Goal: Check status: Check status

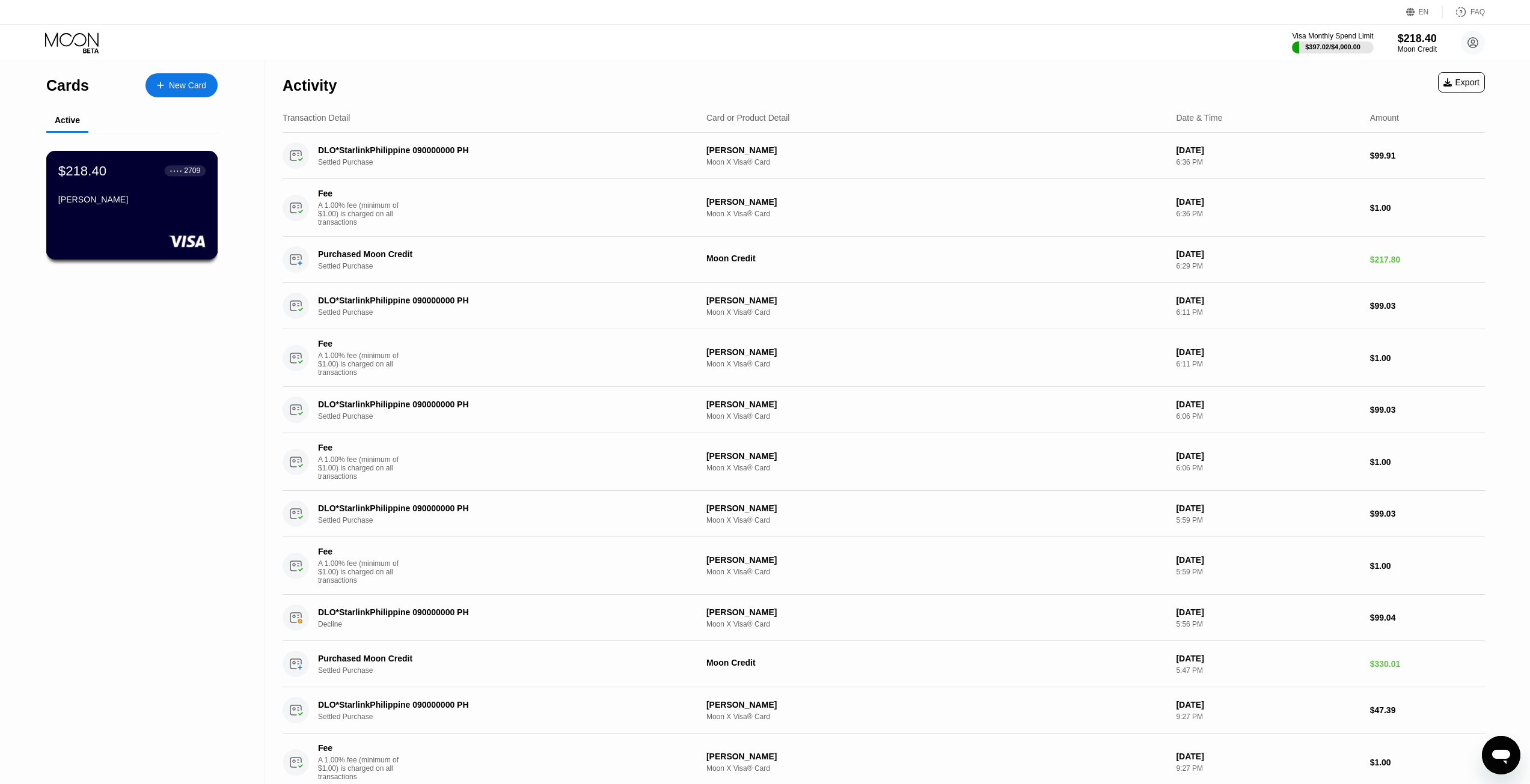
click at [125, 172] on div "$218.40 ● ● ● ● 2709" at bounding box center [131, 170] width 147 height 16
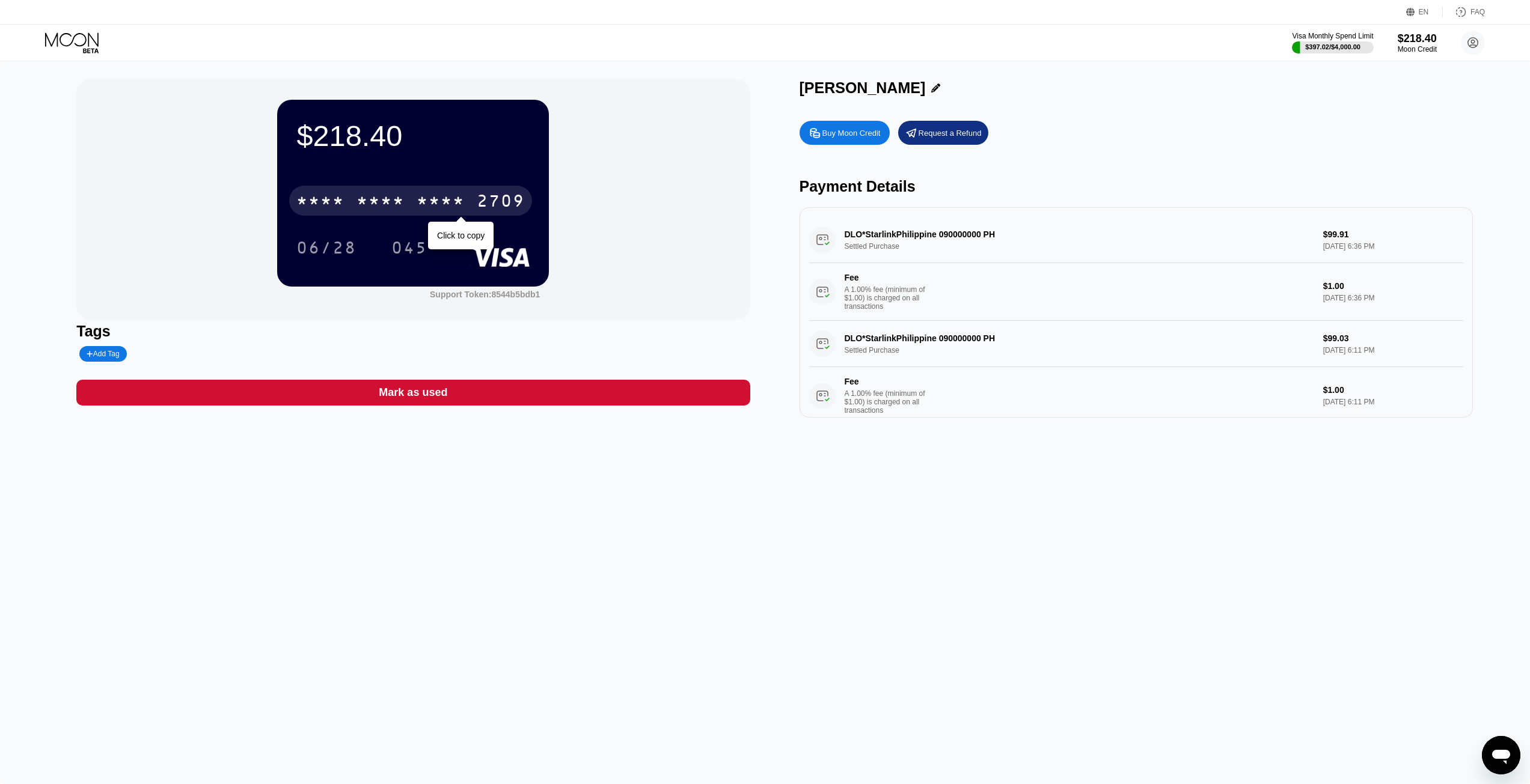
click at [406, 203] on div "* * * * * * * * * * * * 2709" at bounding box center [410, 201] width 243 height 30
click at [1096, 142] on div "Buy Moon Credit Request a Refund" at bounding box center [1136, 132] width 673 height 24
click at [1163, 152] on div "Buy Moon Credit Request a Refund Payment Details DLO*StarlinkPhilippine 0900000…" at bounding box center [1136, 266] width 673 height 303
click at [1158, 140] on div "Buy Moon Credit Request a Refund" at bounding box center [1136, 132] width 673 height 24
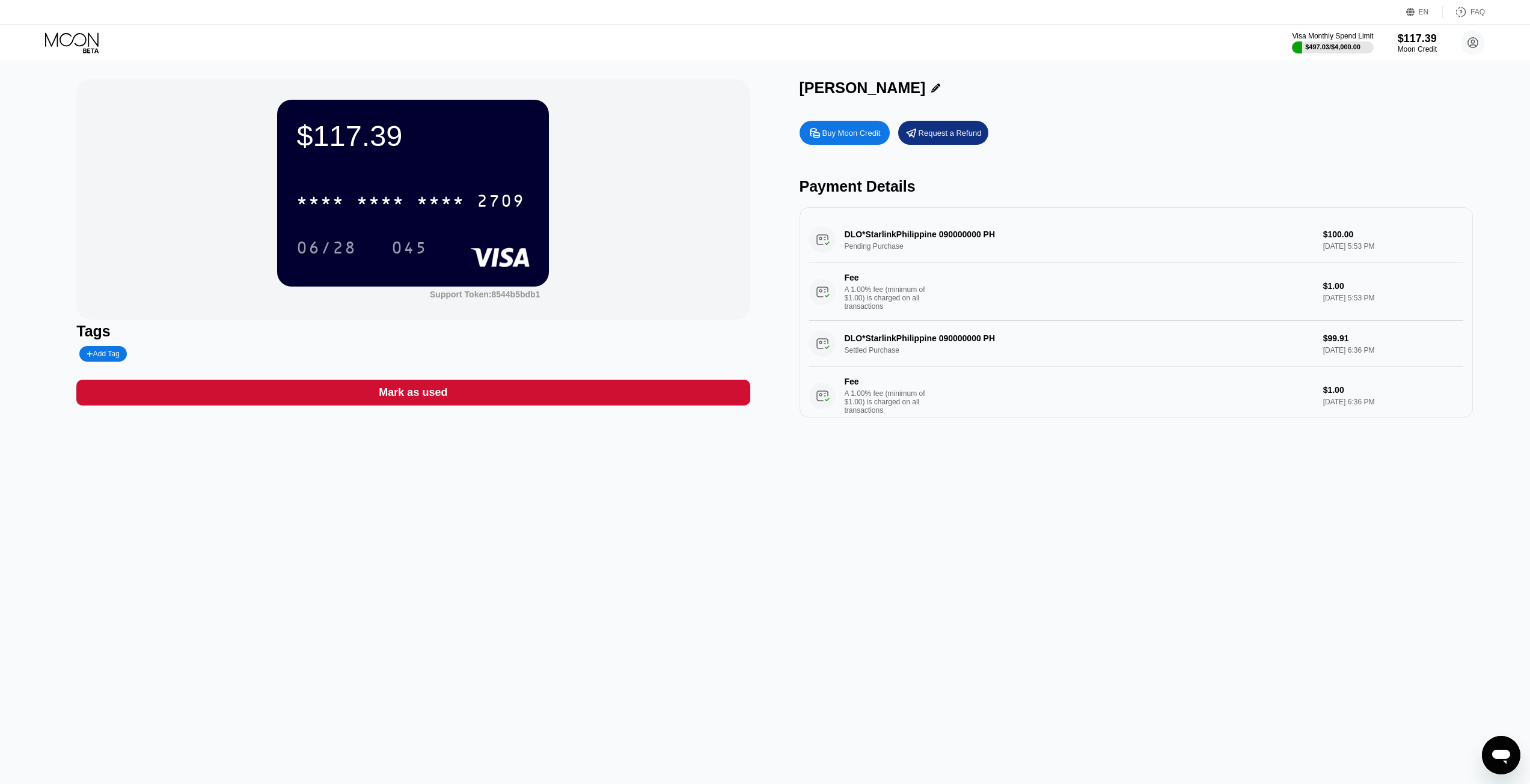
click at [1138, 147] on div "Buy Moon Credit Request a Refund Payment Details DLO*StarlinkPhilippine 0900000…" at bounding box center [1136, 266] width 673 height 303
click at [1123, 119] on div "Buy Moon Credit Request a Refund Payment Details DLO*StarlinkPhilippine 0900000…" at bounding box center [1136, 266] width 673 height 303
click at [480, 491] on div "$16.35 * * * * * * * * * * * * 2709 06/28 045 Support Token: 8544b5bdb1 Tags Ad…" at bounding box center [765, 423] width 1530 height 723
click at [1101, 127] on div "Buy Moon Credit Request a Refund" at bounding box center [1136, 132] width 673 height 24
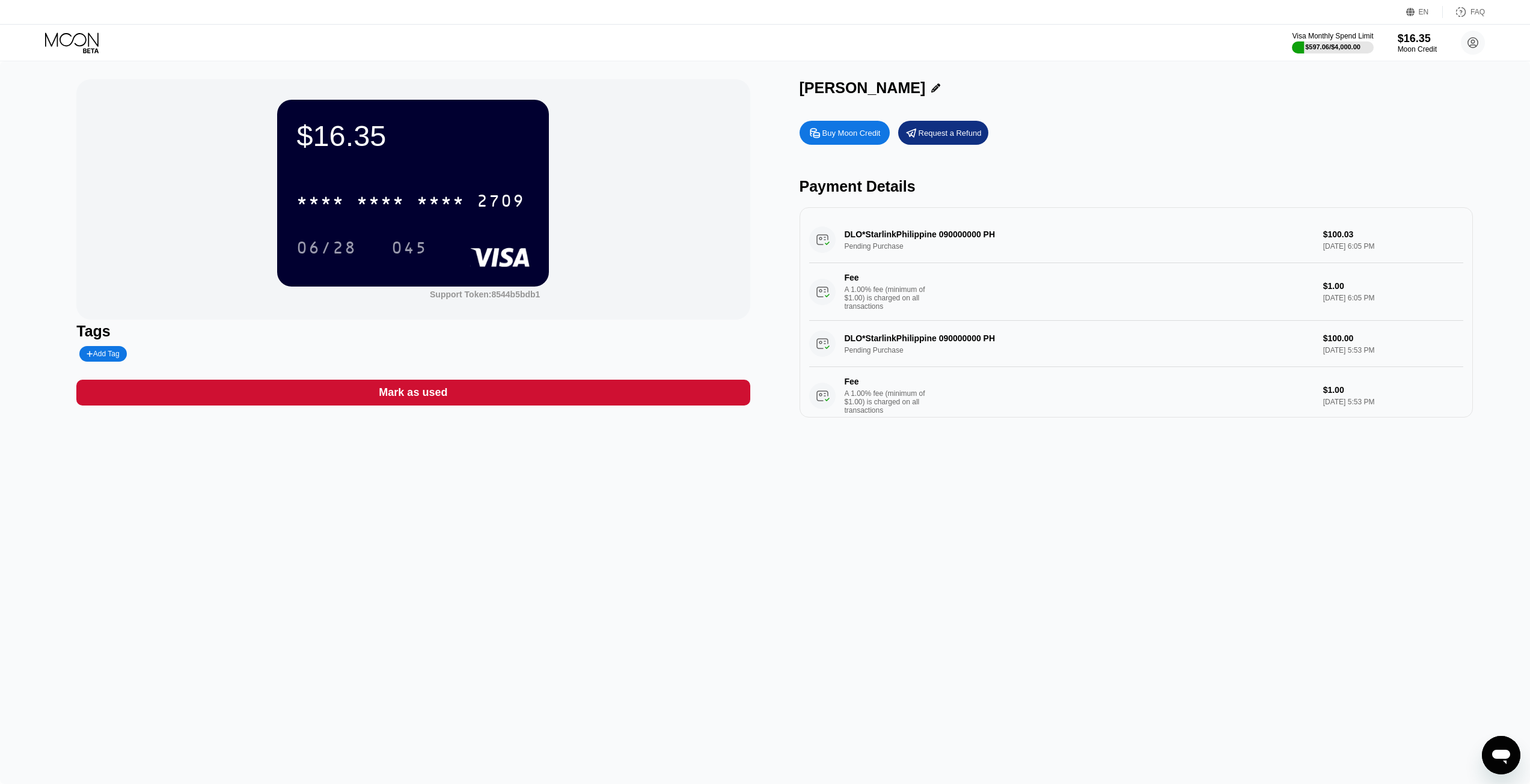
click at [1211, 163] on div "Buy Moon Credit Request a Refund Payment Details DLO*StarlinkPhilippine 0900000…" at bounding box center [1136, 266] width 673 height 303
click at [718, 548] on div "$16.35 * * * * * * * * * * * * 2709 06/28 045 Support Token: 8544b5bdb1 Tags Ad…" at bounding box center [765, 423] width 1530 height 723
click at [1194, 173] on div "Buy Moon Credit Request a Refund Payment Details DLO*StarlinkPhilippine 0900000…" at bounding box center [1136, 266] width 673 height 303
click at [1142, 125] on div "Buy Moon Credit Request a Refund" at bounding box center [1136, 132] width 673 height 24
click at [1204, 504] on div "$16.35 * * * * * * * * * * * * 2709 06/28 045 Support Token: 8544b5bdb1 Tags Ad…" at bounding box center [765, 423] width 1530 height 723
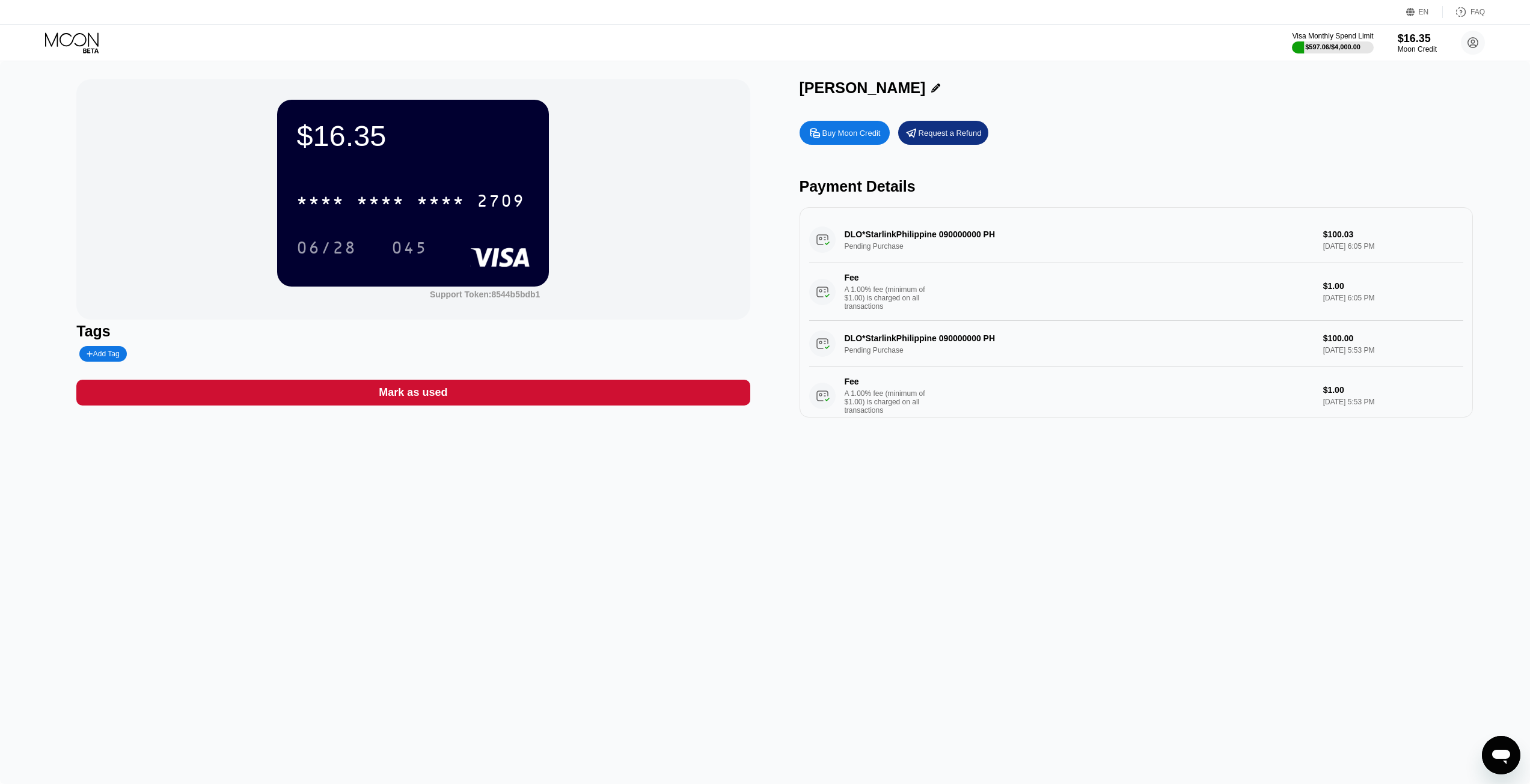
click at [939, 59] on div "Visa Monthly Spend Limit $597.06 / $4,000.00 $16.35 Moon Credit andyliew1997@gm…" at bounding box center [765, 42] width 1530 height 36
click at [1155, 525] on div "$16.35 * * * * * * * * * * * * 2709 06/28 045 Support Token: 8544b5bdb1 Tags Ad…" at bounding box center [765, 423] width 1530 height 723
